Goal: Information Seeking & Learning: Learn about a topic

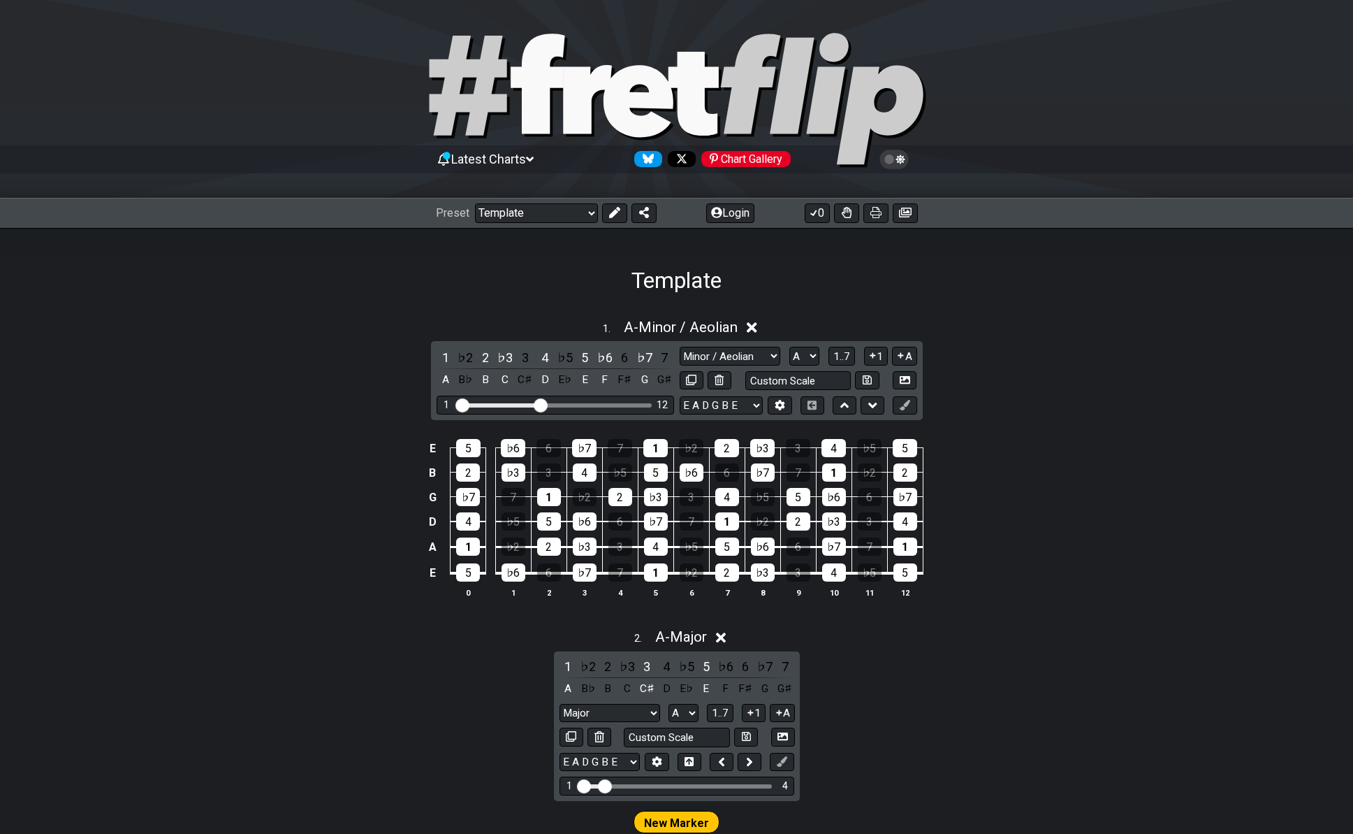
select select "/022923284010"
select select "A"
click at [583, 217] on select "Welcome to #fretflip! Template Custom Preset Minor Pentatonic Major Pentatonic …" at bounding box center [536, 213] width 123 height 20
click at [475, 203] on select "Welcome to #fretflip! Template Custom Preset Minor Pentatonic Major Pentatonic …" at bounding box center [536, 213] width 123 height 20
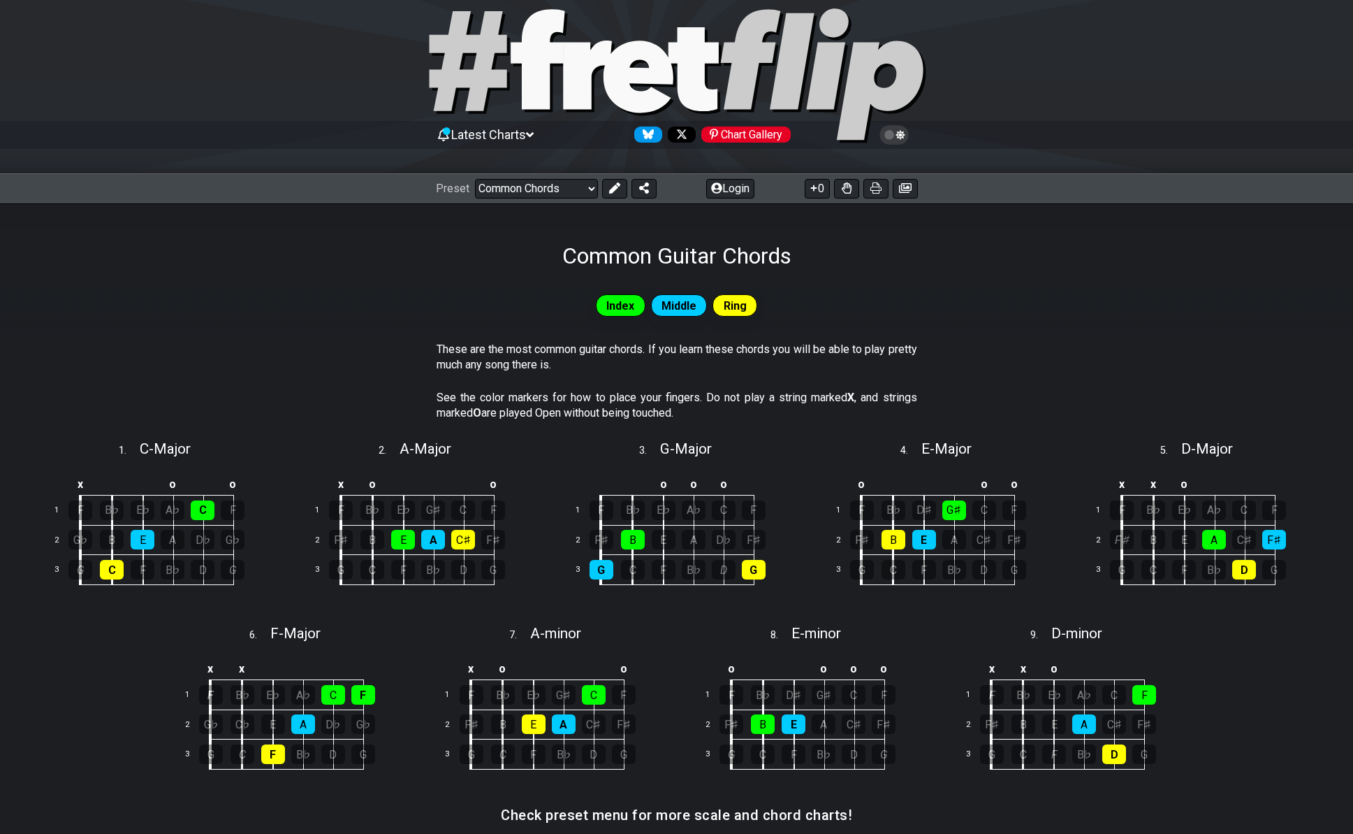
scroll to position [24, 0]
click at [541, 194] on select "Welcome to #fretflip! Template Custom Preset Minor Pentatonic Major Pentatonic …" at bounding box center [536, 190] width 123 height 20
click at [475, 180] on select "Welcome to #fretflip! Template Custom Preset Minor Pentatonic Major Pentatonic …" at bounding box center [536, 190] width 123 height 20
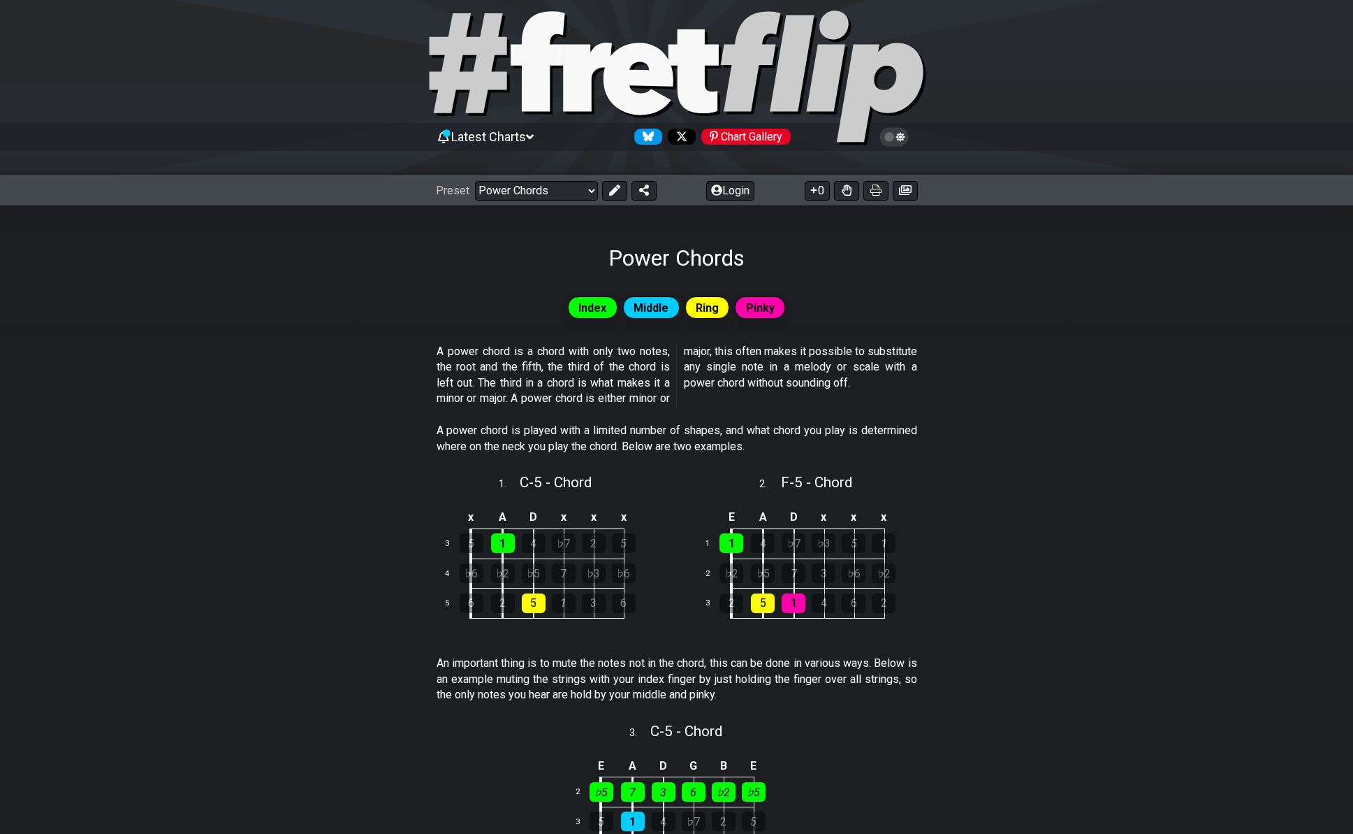
scroll to position [70, 0]
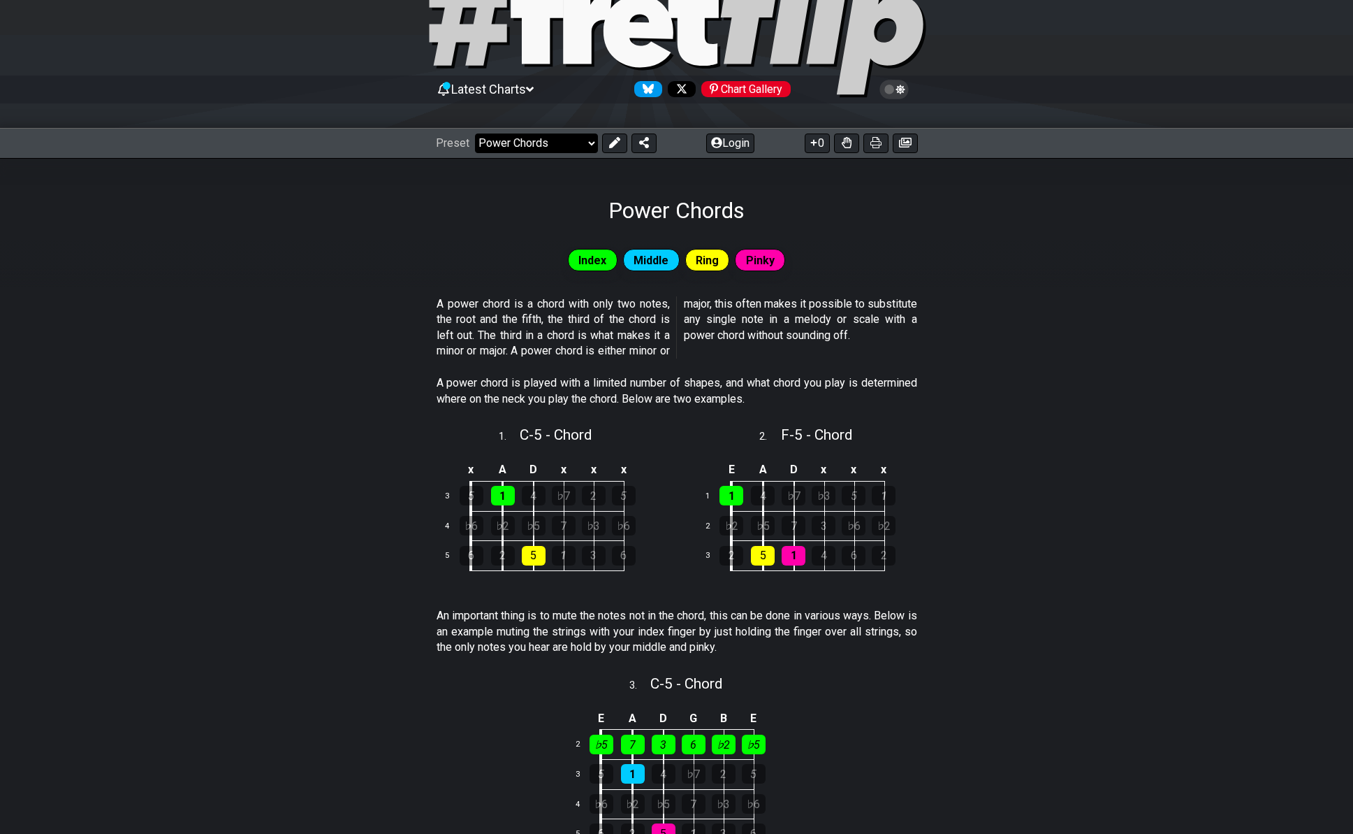
click at [546, 141] on select "Welcome to #fretflip! Template Custom Preset Minor Pentatonic Major Pentatonic …" at bounding box center [536, 143] width 123 height 20
click at [475, 133] on select "Welcome to #fretflip! Template Custom Preset Minor Pentatonic Major Pentatonic …" at bounding box center [536, 143] width 123 height 20
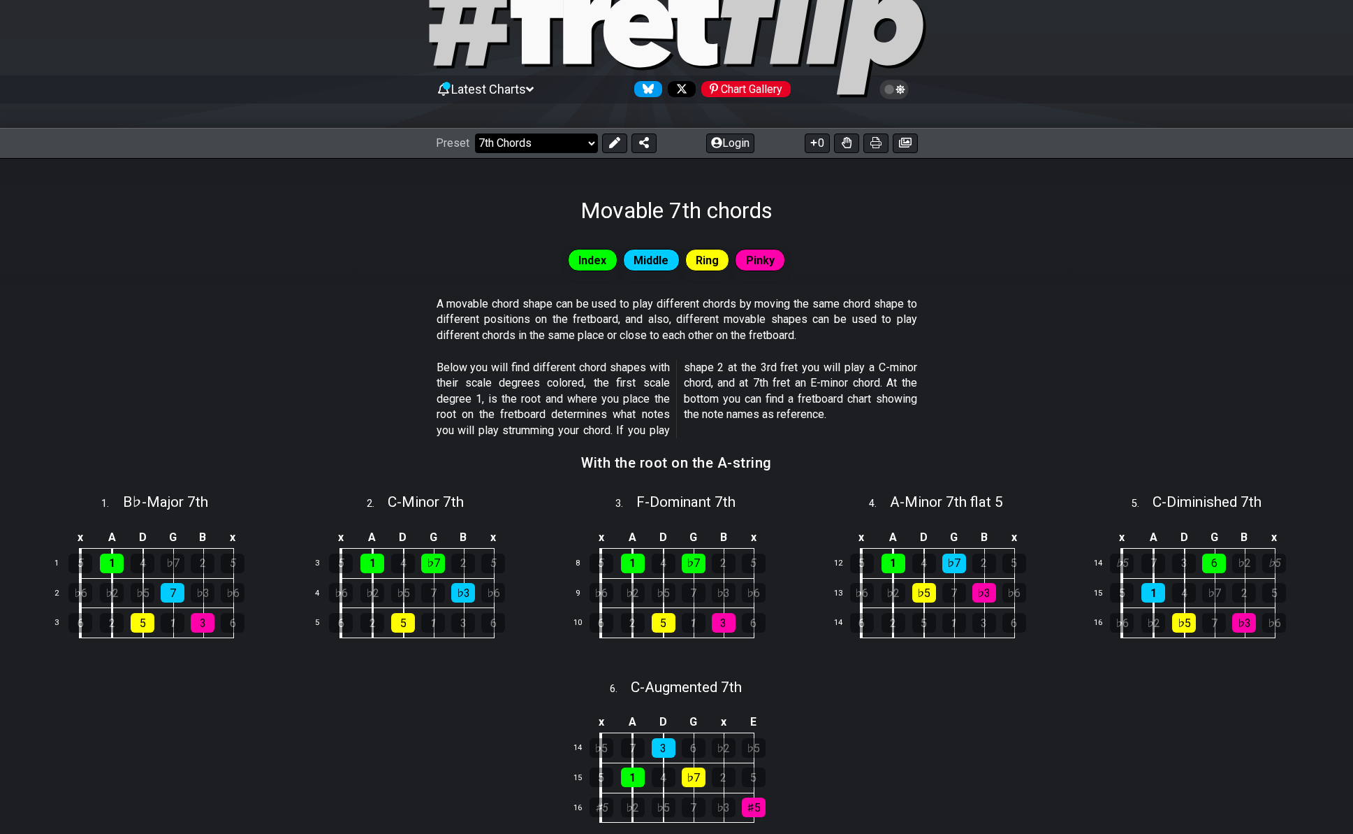
click at [569, 146] on select "Welcome to #fretflip! Template Custom Preset Minor Pentatonic Major Pentatonic …" at bounding box center [536, 143] width 123 height 20
click at [475, 133] on select "Welcome to #fretflip! Template Custom Preset Minor Pentatonic Major Pentatonic …" at bounding box center [536, 143] width 123 height 20
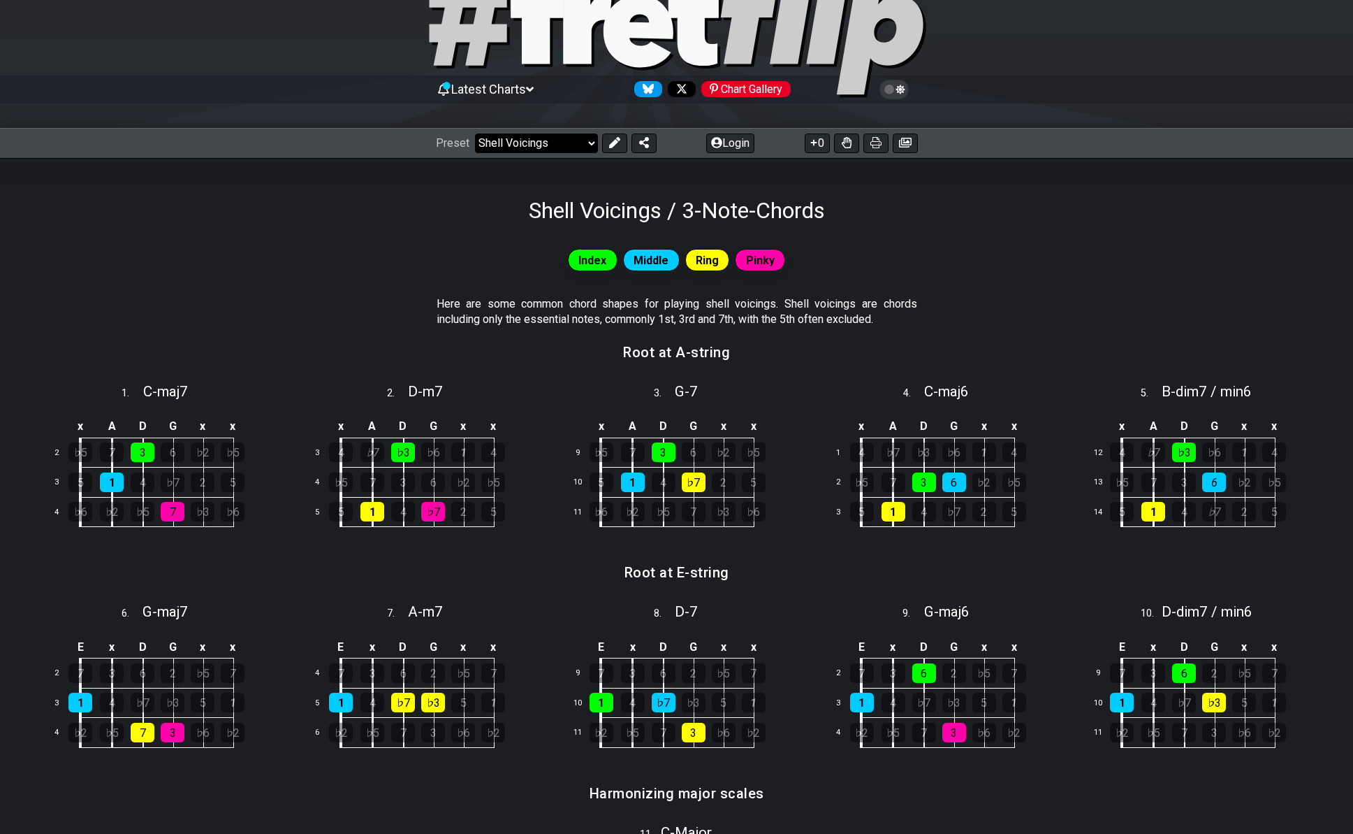
click at [546, 144] on select "Welcome to #fretflip! Template Custom Preset Minor Pentatonic Major Pentatonic …" at bounding box center [536, 143] width 123 height 20
click at [475, 133] on select "Welcome to #fretflip! Template Custom Preset Minor Pentatonic Major Pentatonic …" at bounding box center [536, 143] width 123 height 20
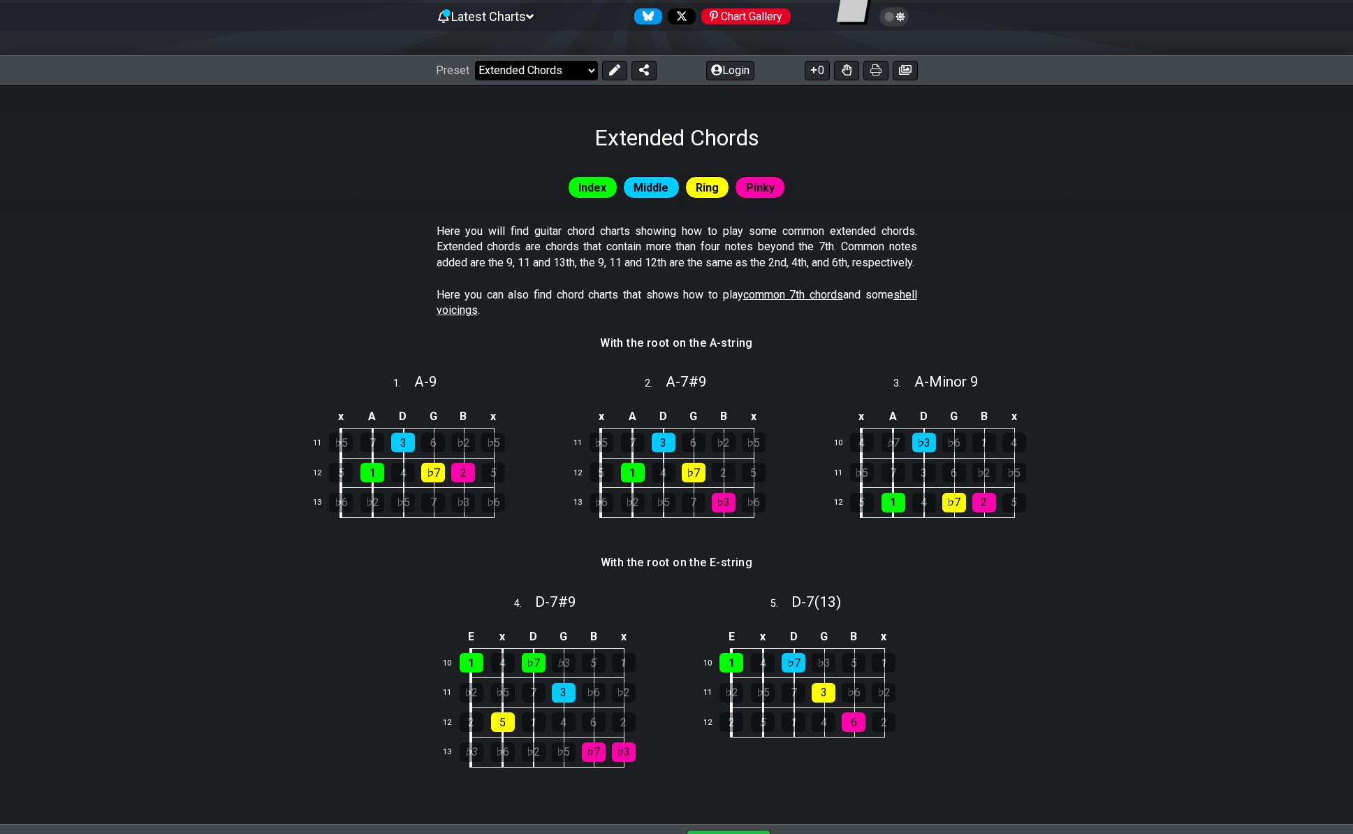
scroll to position [141, 0]
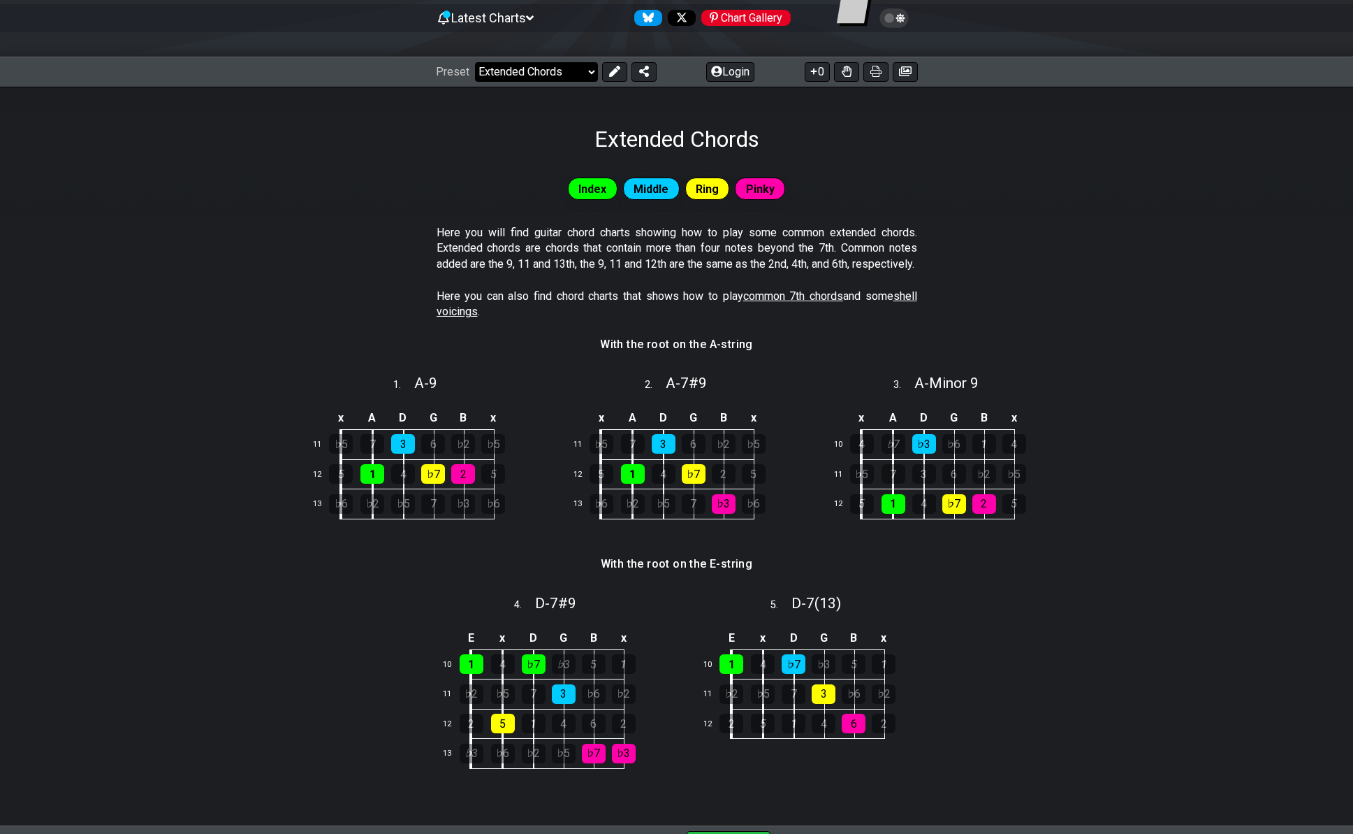
click at [537, 76] on select "Welcome to #fretflip! Template Custom Preset Minor Pentatonic Major Pentatonic …" at bounding box center [536, 72] width 123 height 20
click at [475, 62] on select "Welcome to #fretflip! Template Custom Preset Minor Pentatonic Major Pentatonic …" at bounding box center [536, 72] width 123 height 20
select select "/4nps"
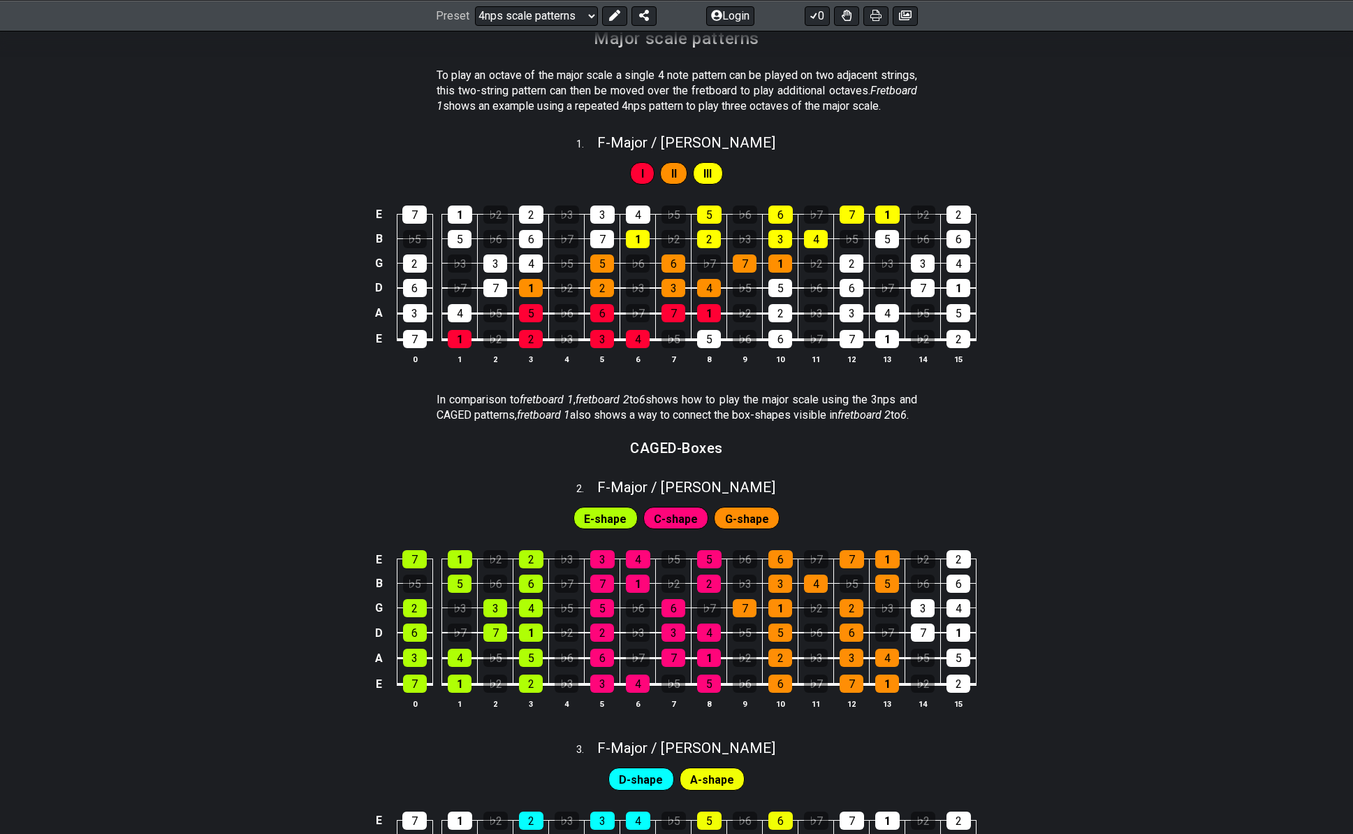
scroll to position [211, 0]
